Goal: Task Accomplishment & Management: Use online tool/utility

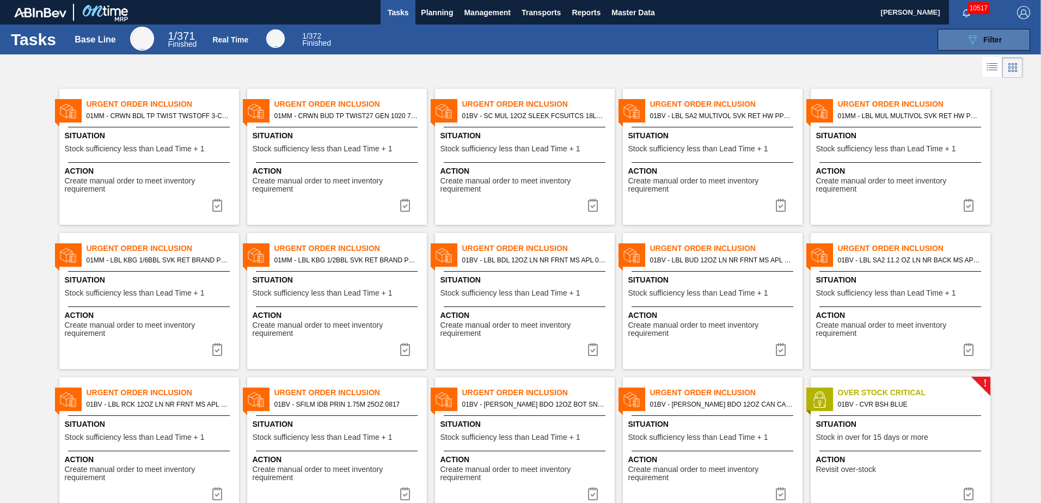
click at [985, 40] on span "Filter" at bounding box center [992, 39] width 19 height 9
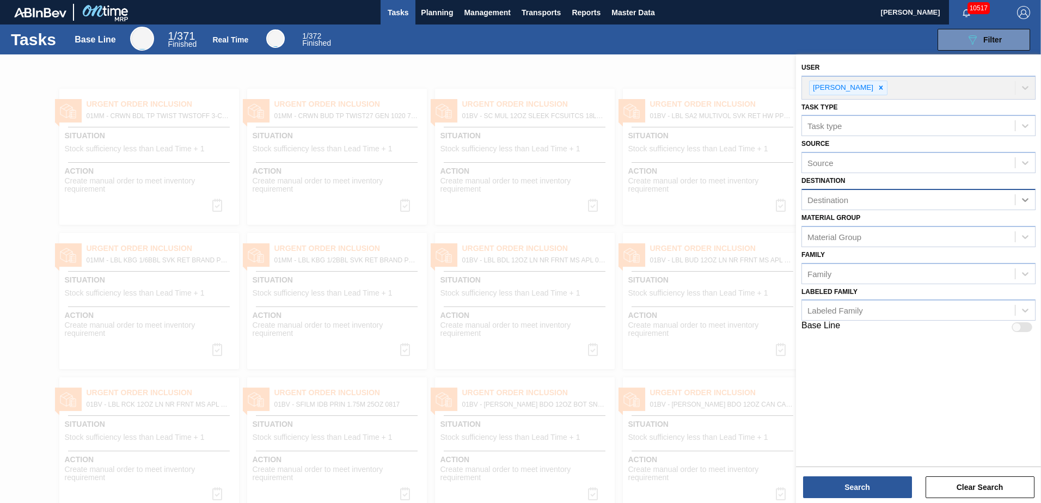
click at [1025, 198] on icon at bounding box center [1025, 199] width 11 height 11
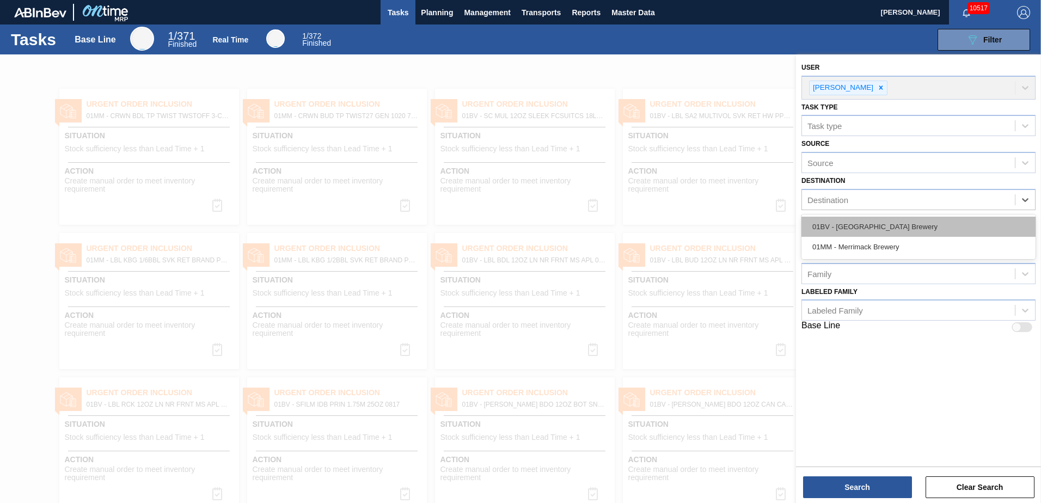
click at [862, 226] on div "01BV - [GEOGRAPHIC_DATA] Brewery" at bounding box center [918, 227] width 234 height 20
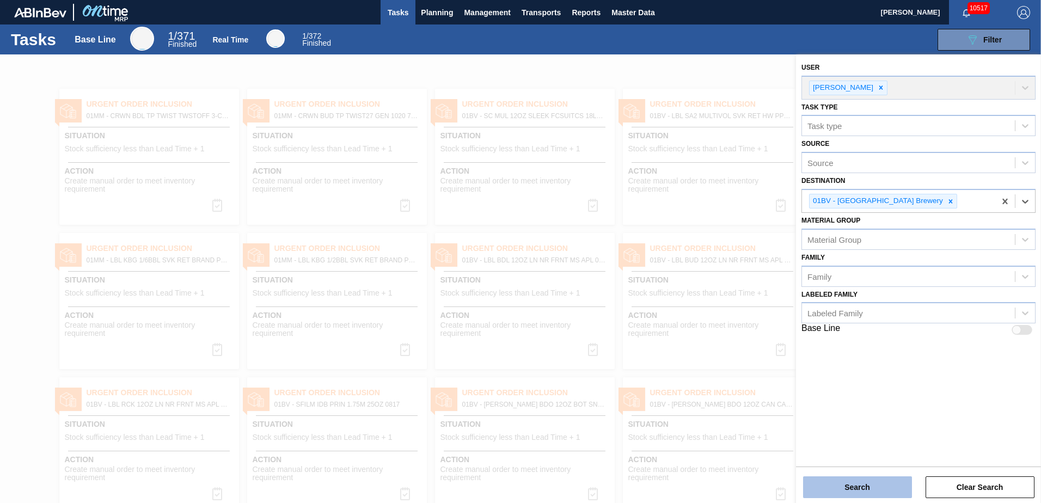
click at [847, 493] on button "Search" at bounding box center [857, 487] width 109 height 22
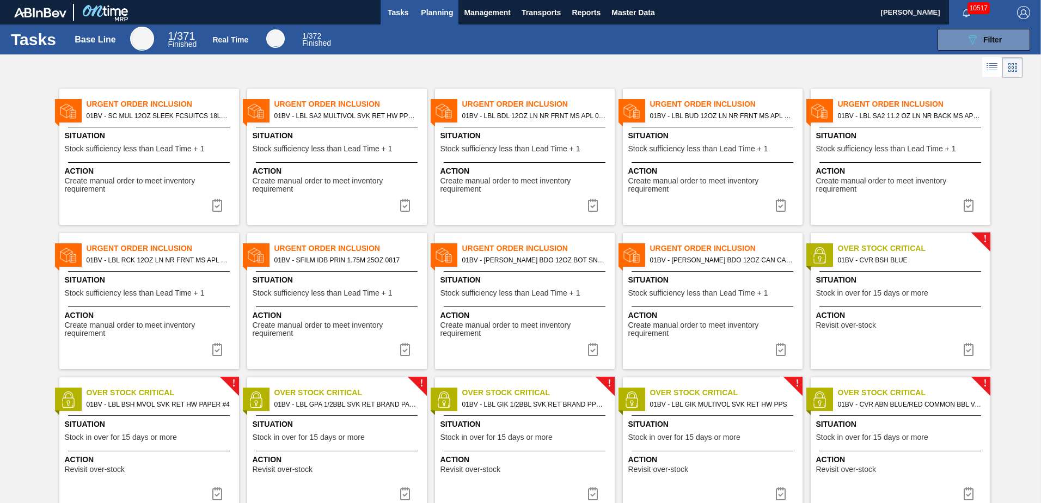
click at [432, 11] on span "Planning" at bounding box center [437, 12] width 32 height 13
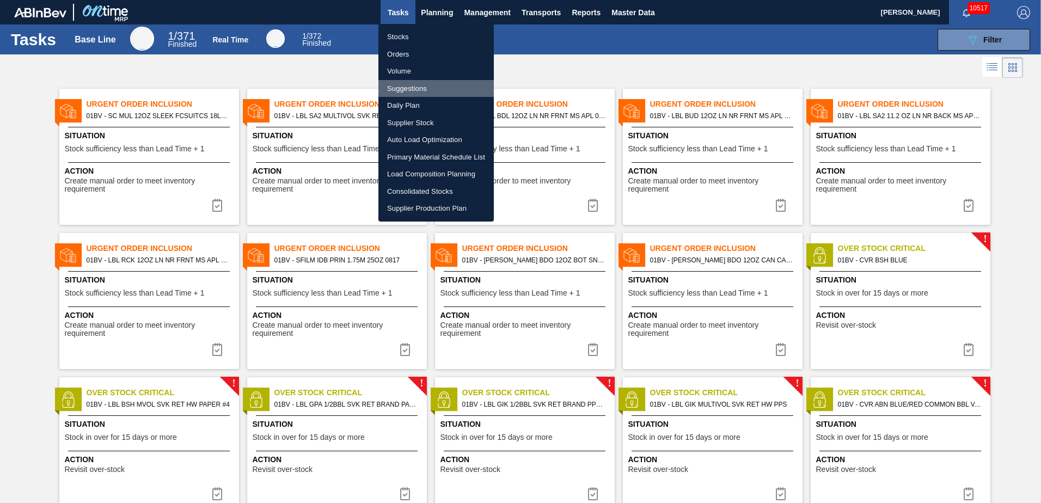
click at [401, 87] on li "Suggestions" at bounding box center [435, 88] width 115 height 17
checkbox input "true"
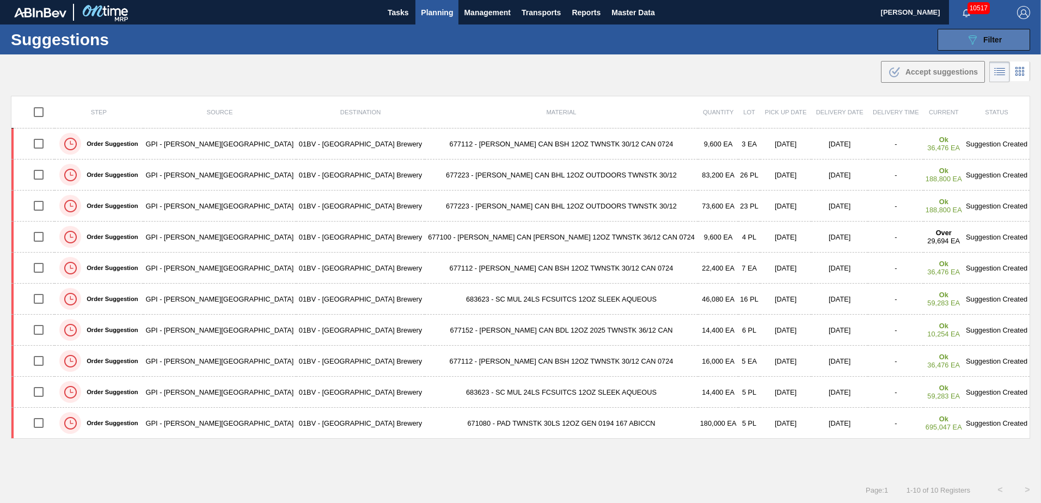
click at [968, 30] on button "089F7B8B-B2A5-4AFE-B5C0-19BA573D28AC Filter" at bounding box center [983, 40] width 93 height 22
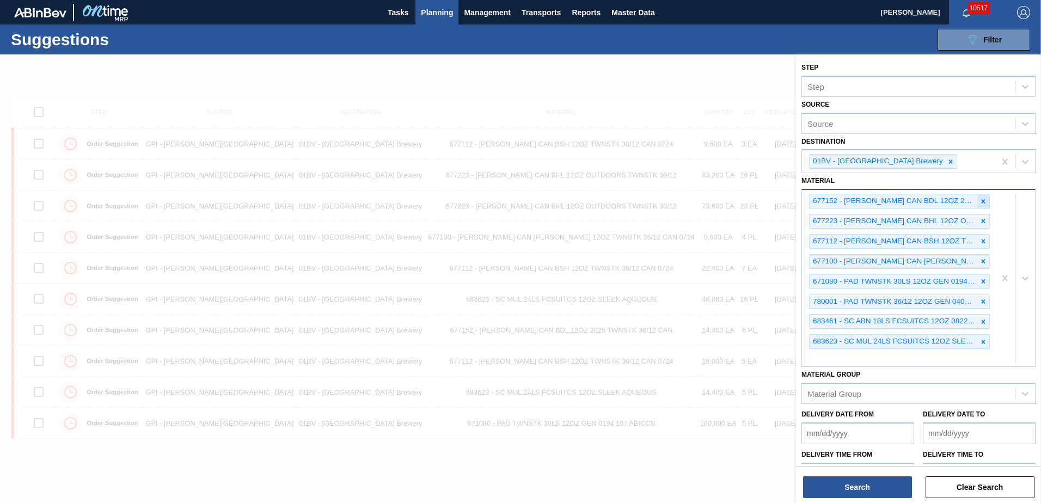
click at [982, 199] on icon at bounding box center [983, 202] width 8 height 8
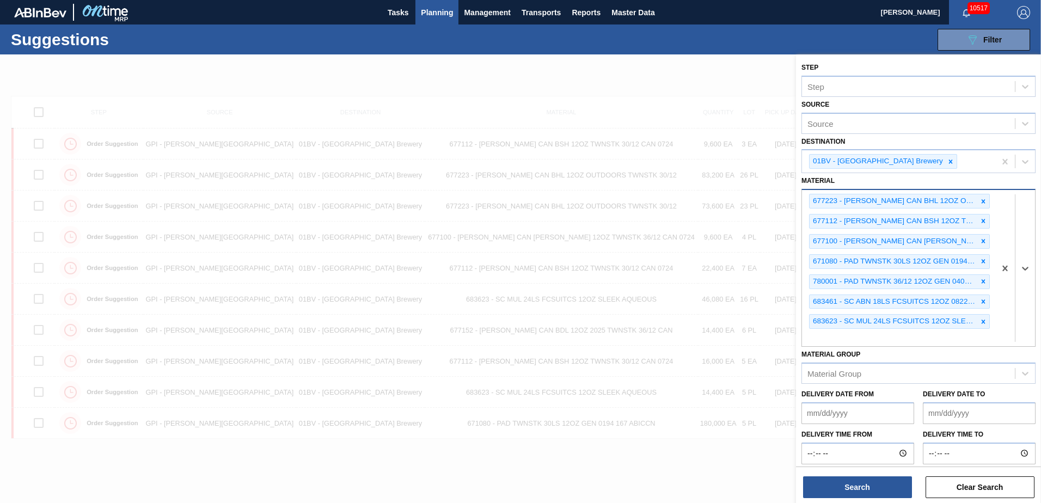
click at [982, 199] on icon at bounding box center [983, 202] width 8 height 8
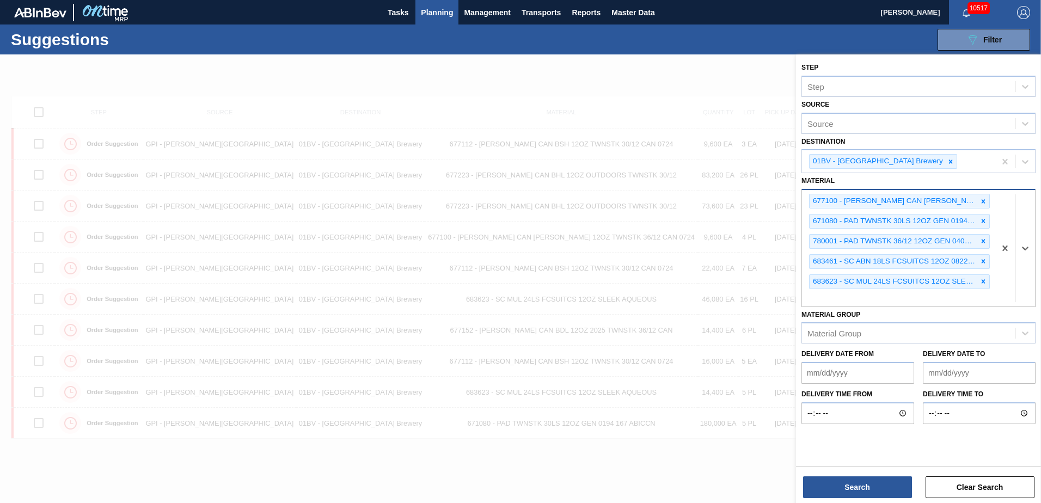
click at [982, 199] on icon at bounding box center [983, 202] width 8 height 8
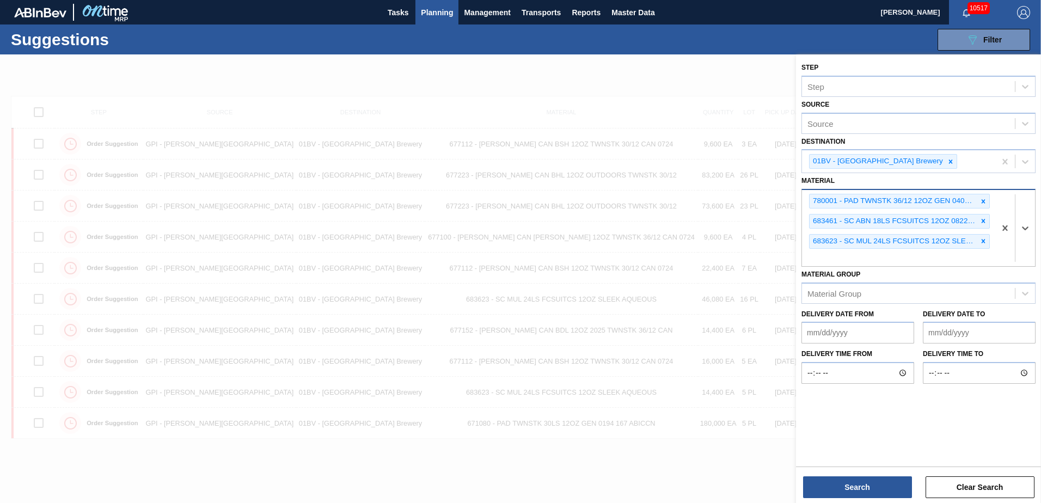
click at [982, 199] on icon at bounding box center [983, 202] width 8 height 8
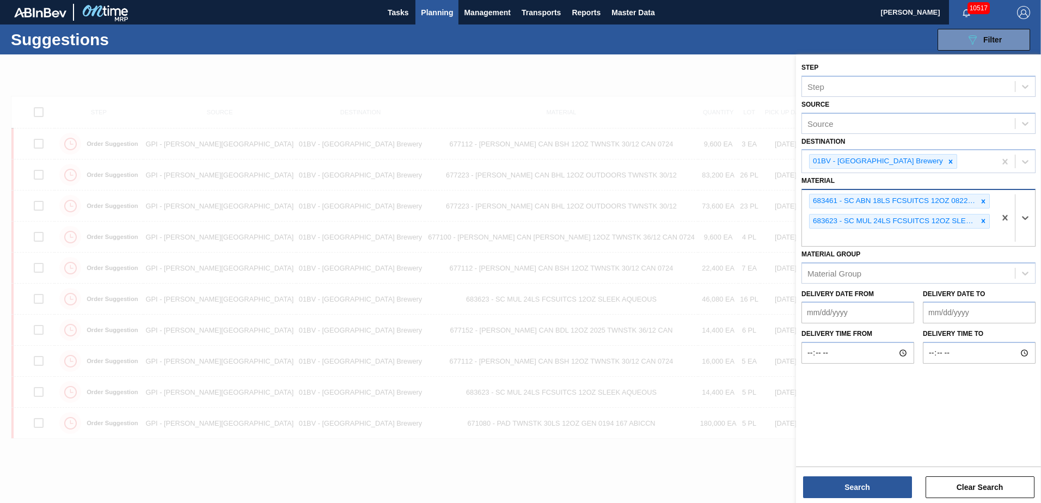
click at [982, 199] on icon at bounding box center [983, 202] width 8 height 8
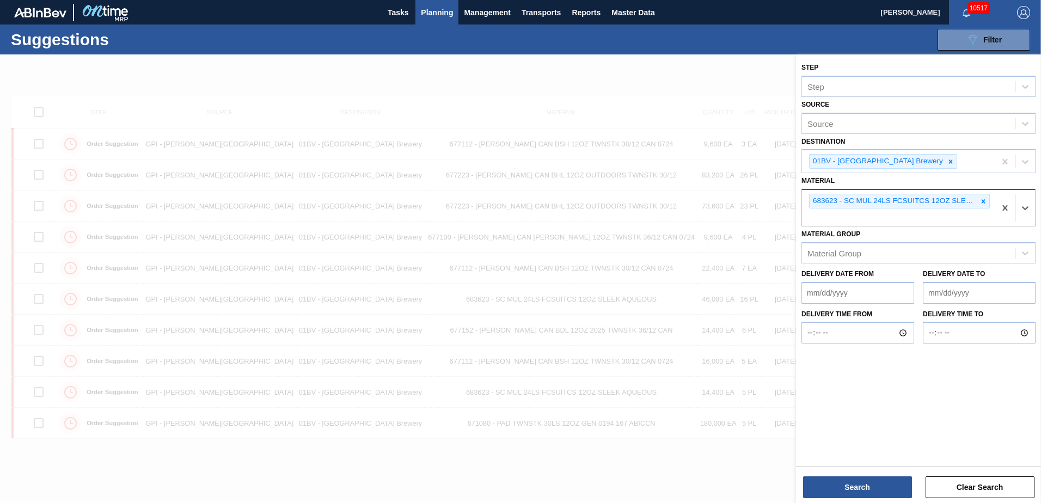
click at [982, 199] on icon at bounding box center [983, 202] width 8 height 8
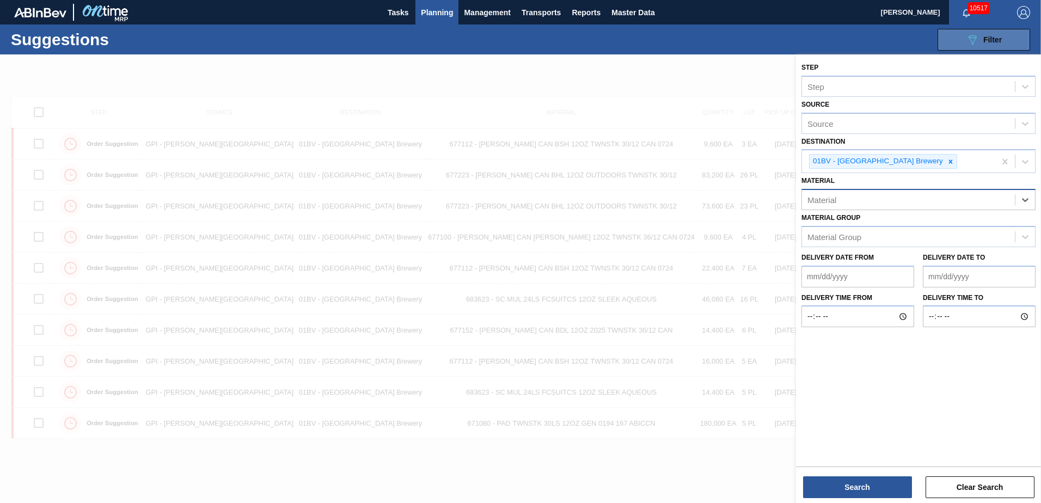
click at [956, 42] on button "089F7B8B-B2A5-4AFE-B5C0-19BA573D28AC Filter" at bounding box center [983, 40] width 93 height 22
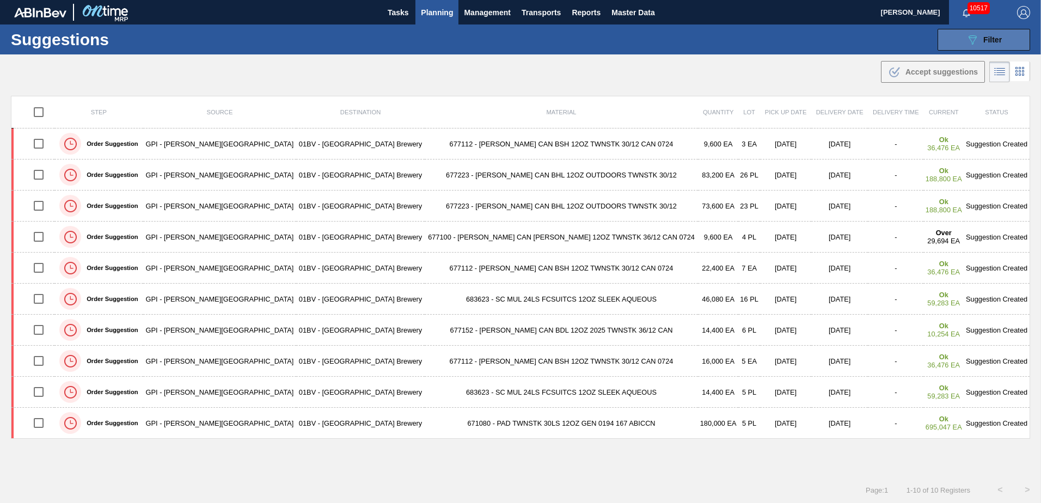
click at [1000, 34] on div "089F7B8B-B2A5-4AFE-B5C0-19BA573D28AC Filter" at bounding box center [984, 39] width 36 height 13
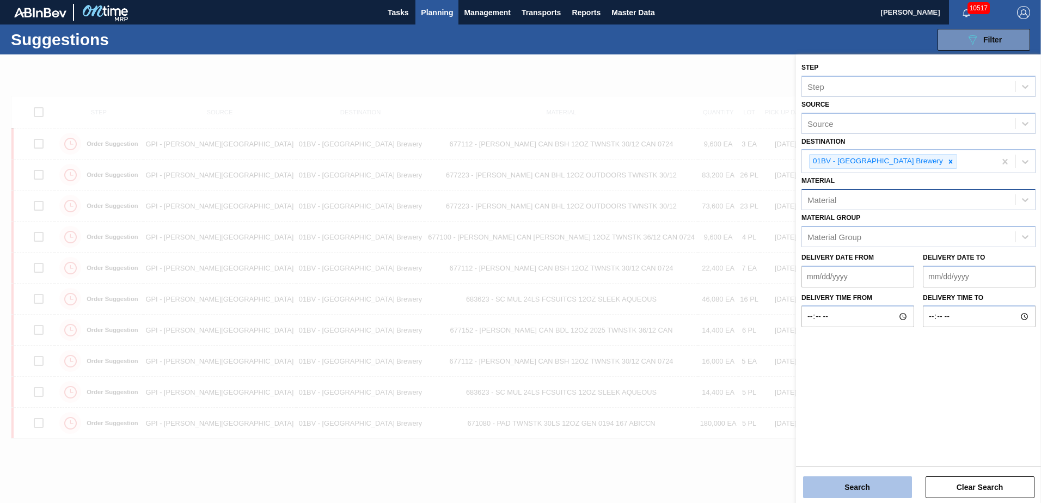
click at [853, 492] on button "Search" at bounding box center [857, 487] width 109 height 22
